Goal: Find specific page/section

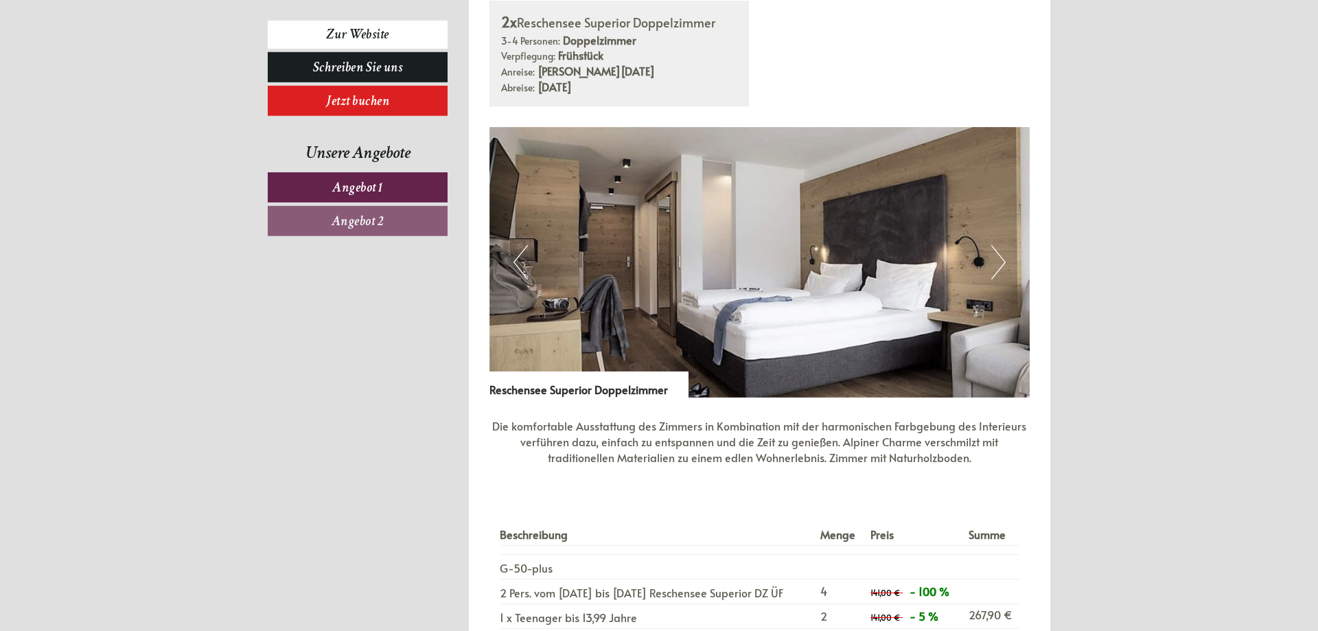
scroll to position [1050, 0]
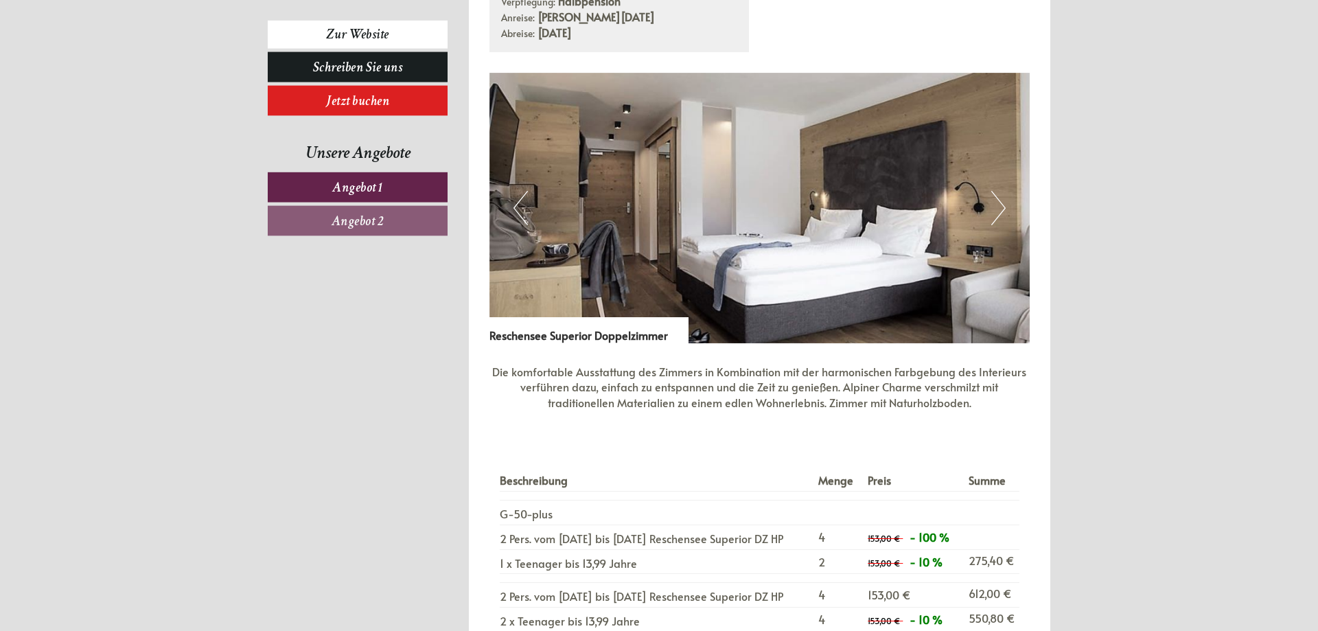
scroll to position [1891, 0]
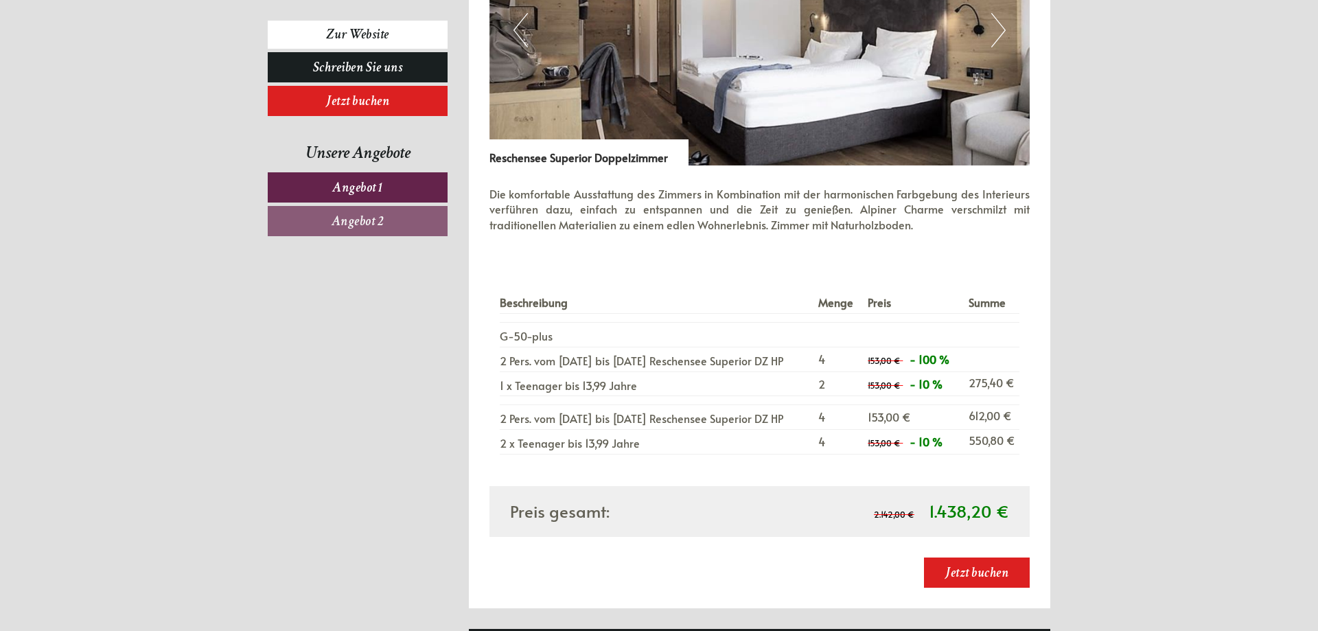
scroll to position [1961, 0]
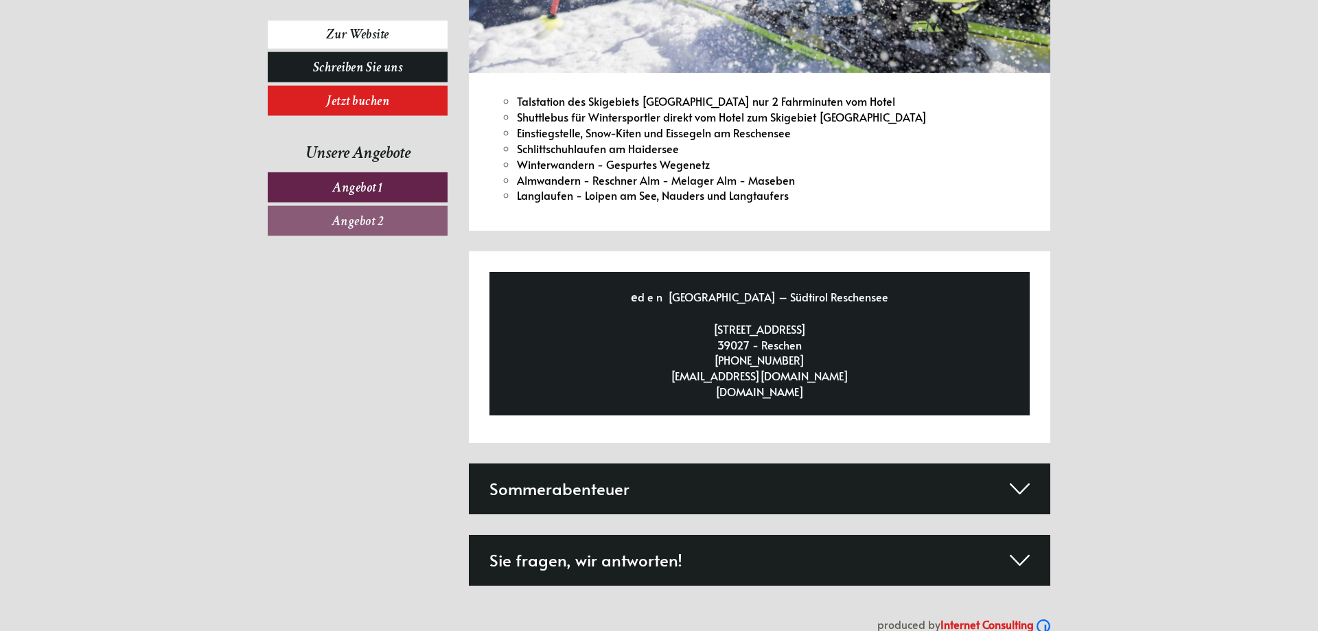
scroll to position [5307, 0]
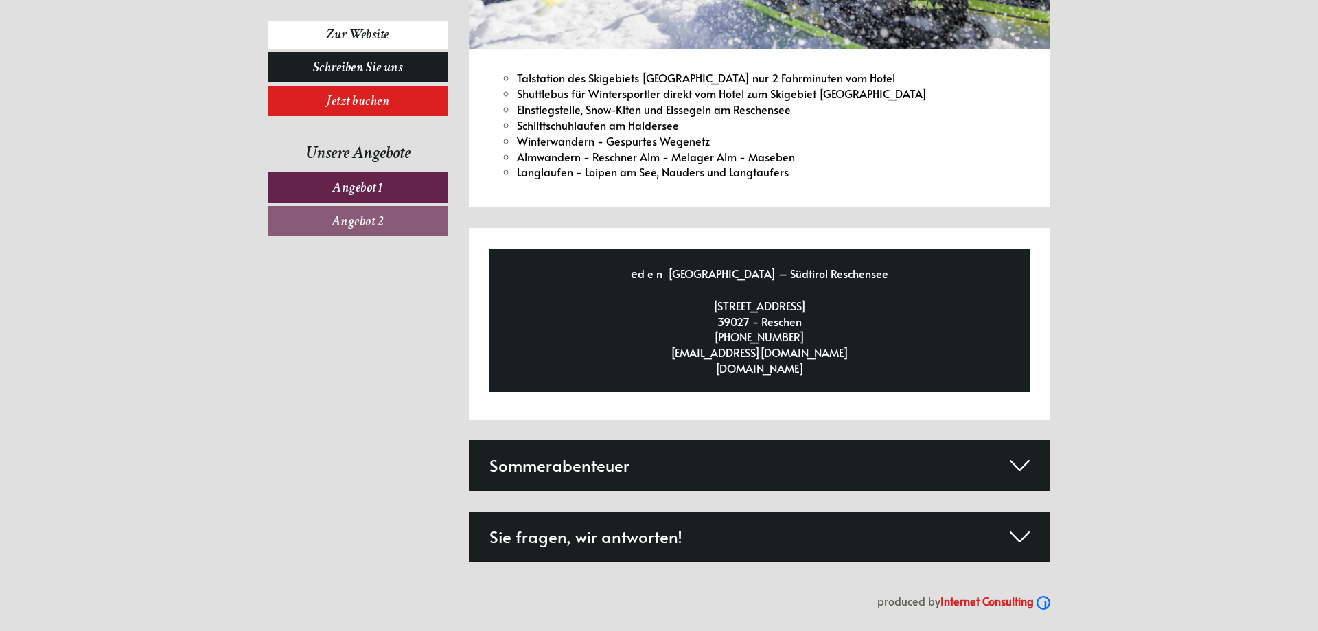
click at [364, 231] on link "Angebot 2" at bounding box center [358, 221] width 180 height 30
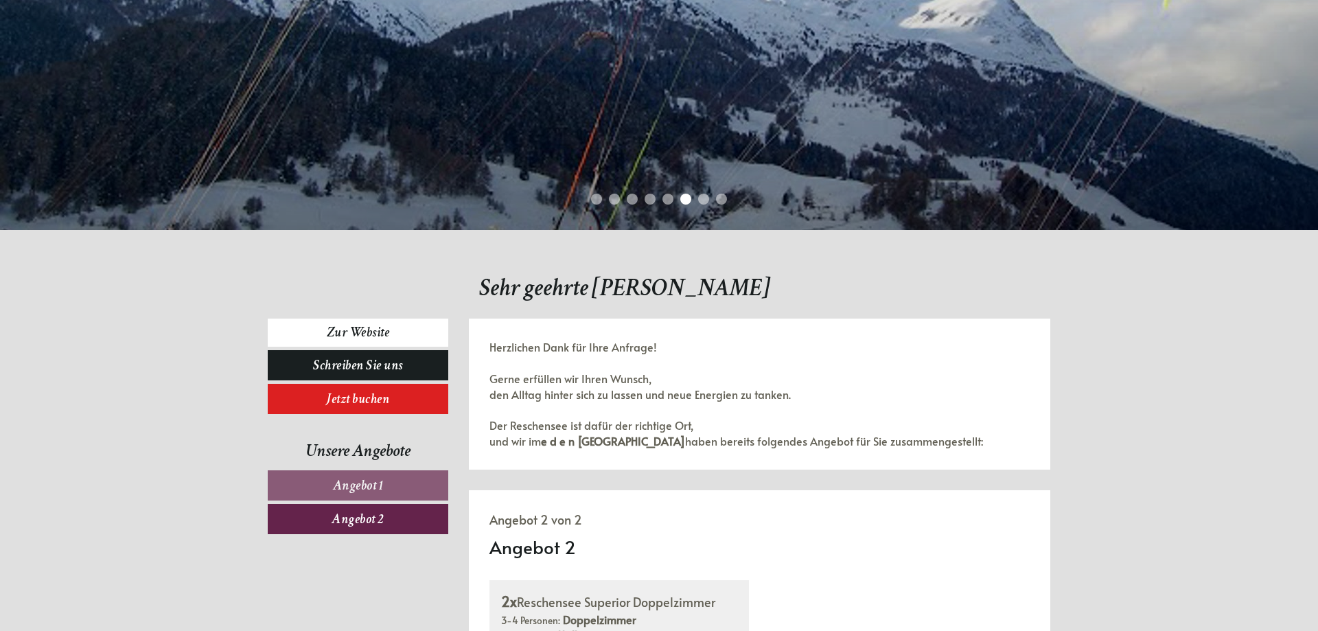
scroll to position [689, 0]
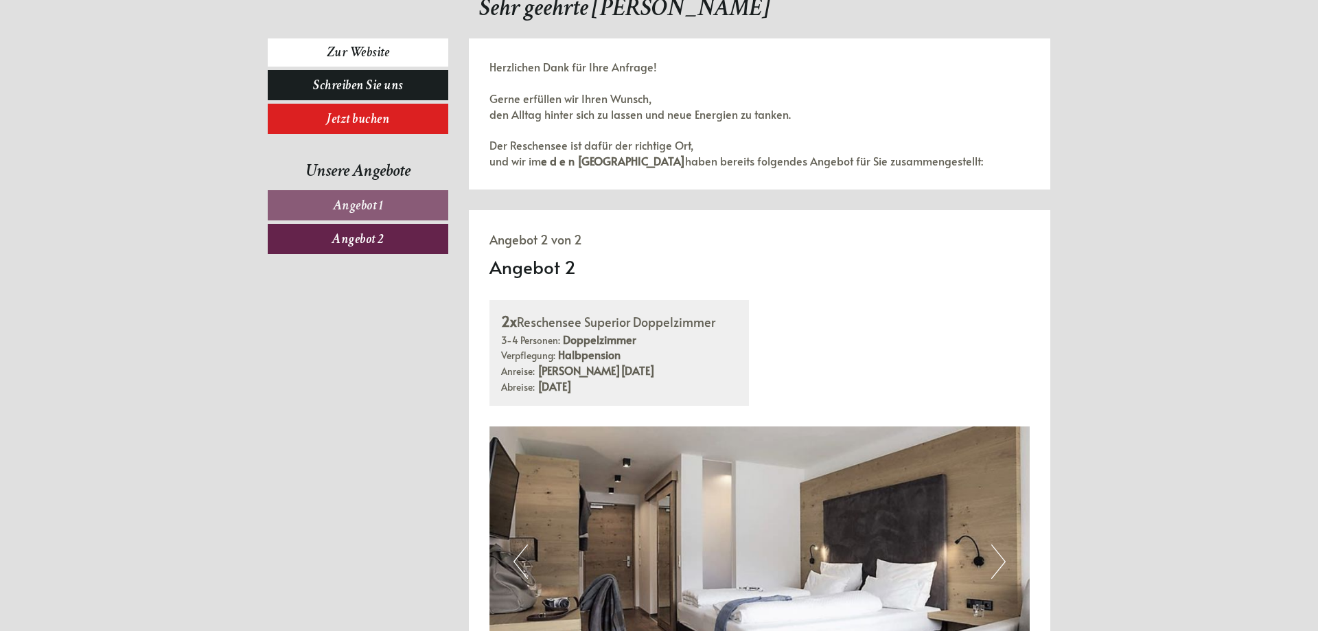
click at [342, 201] on span "Angebot 1" at bounding box center [358, 205] width 51 height 18
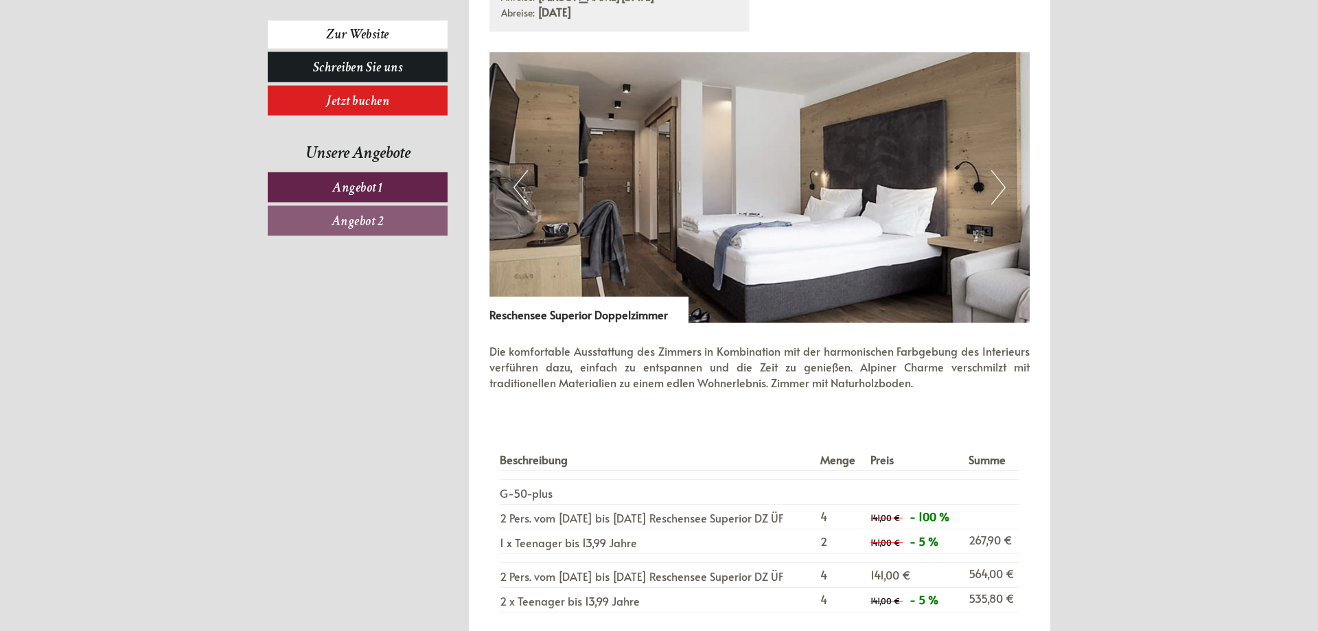
scroll to position [1319, 0]
